Goal: Book appointment/travel/reservation

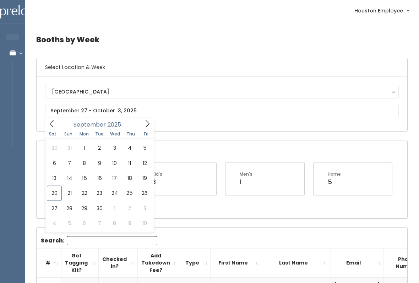
type input "September 27 to October 3"
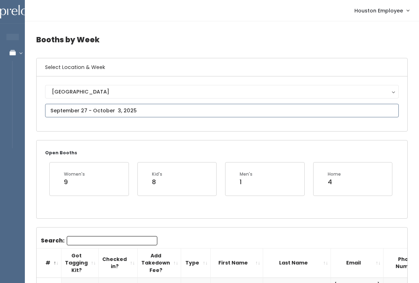
click at [191, 109] on input "text" at bounding box center [222, 110] width 354 height 13
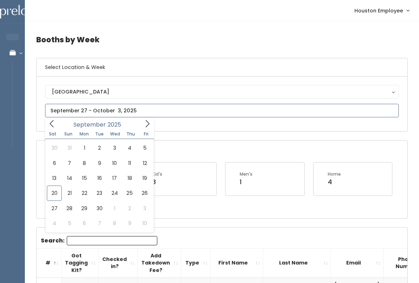
type input "September 20 to September 26"
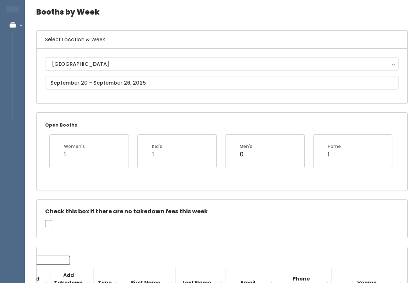
scroll to position [28, 0]
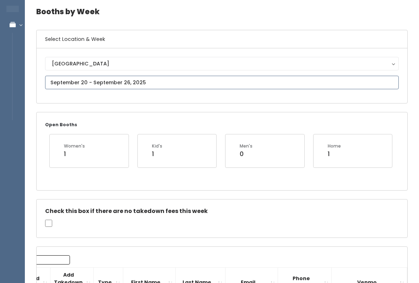
click at [183, 82] on input "text" at bounding box center [222, 82] width 354 height 13
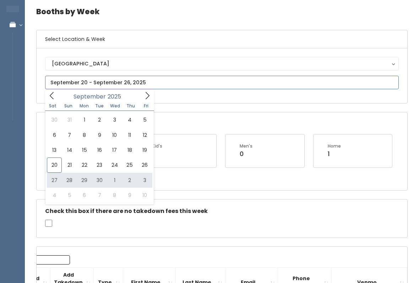
type input "[DATE] to [DATE]"
